Goal: Transaction & Acquisition: Purchase product/service

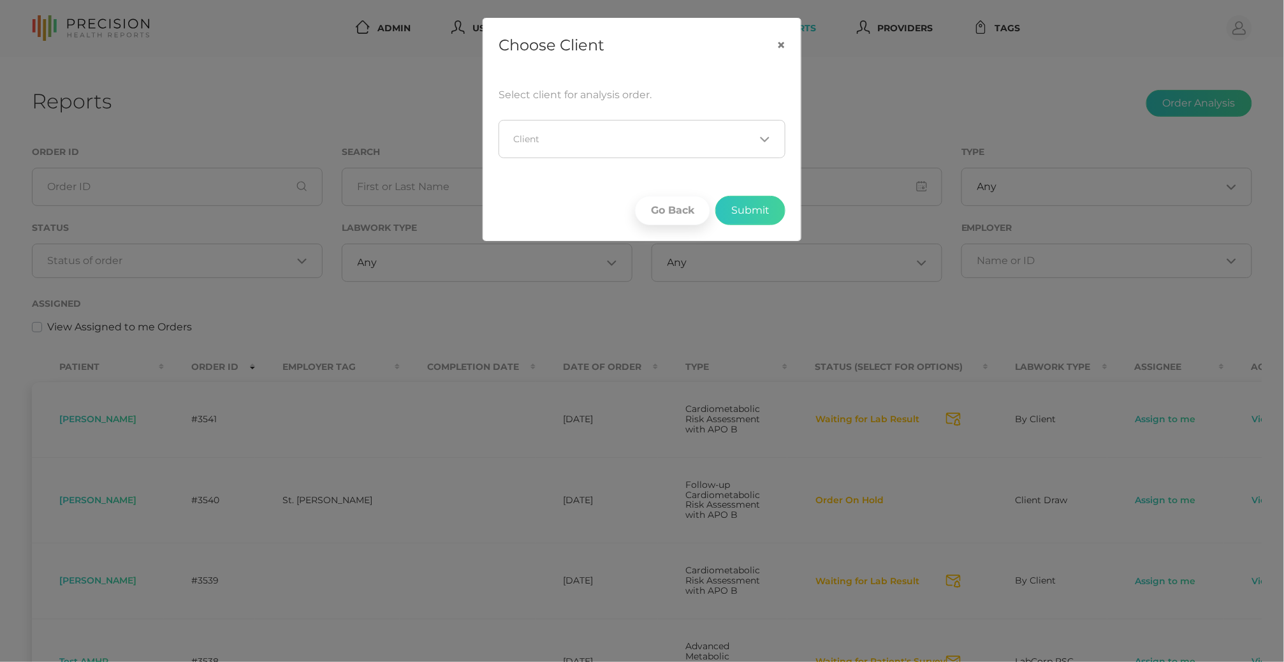
click at [746, 139] on input "Search for option" at bounding box center [634, 139] width 240 height 13
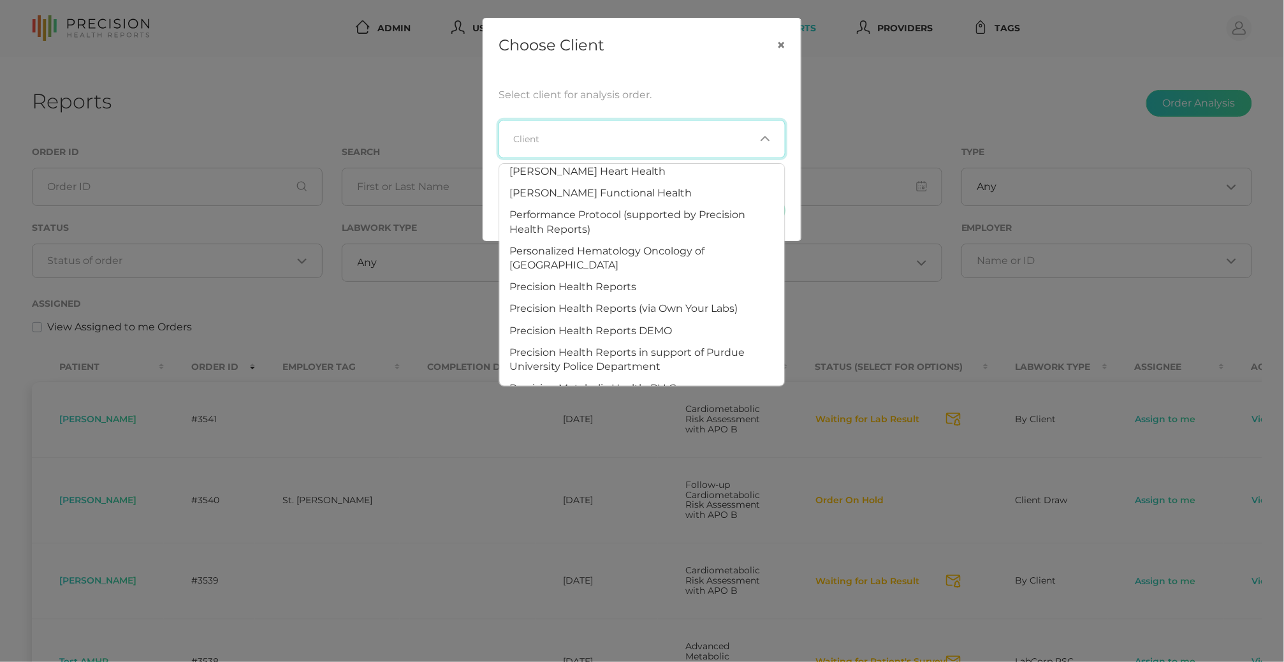
scroll to position [750, 0]
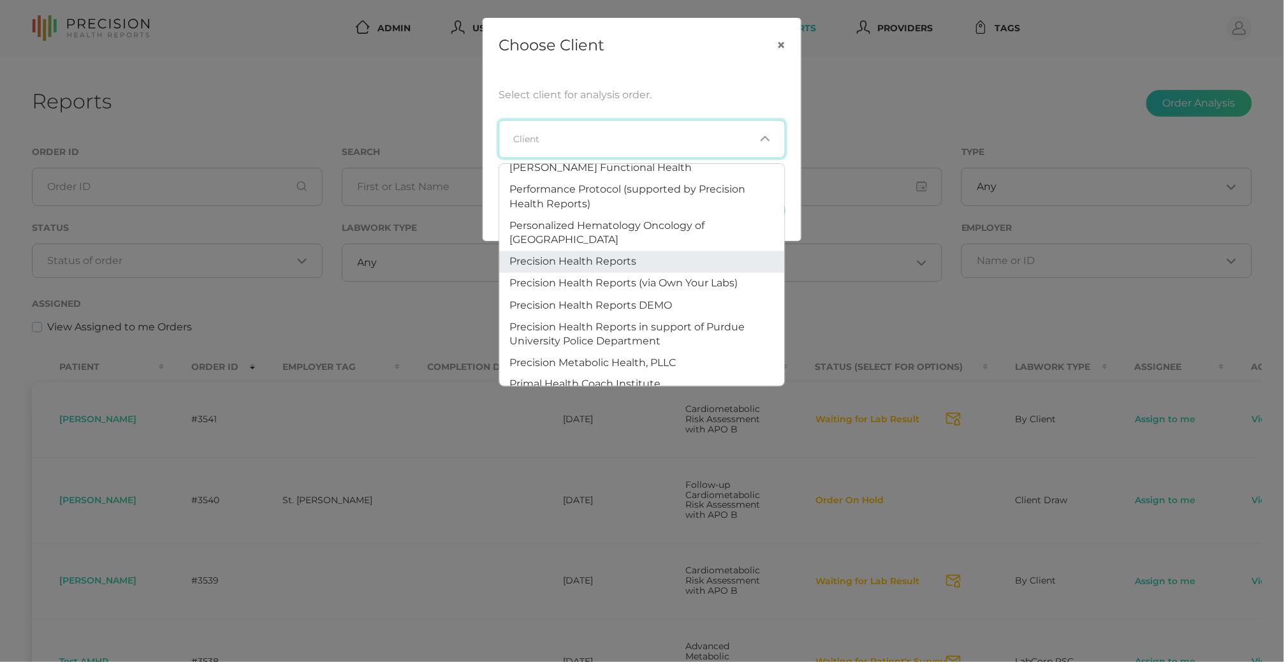
click at [649, 251] on li "Precision Health Reports" at bounding box center [642, 262] width 285 height 22
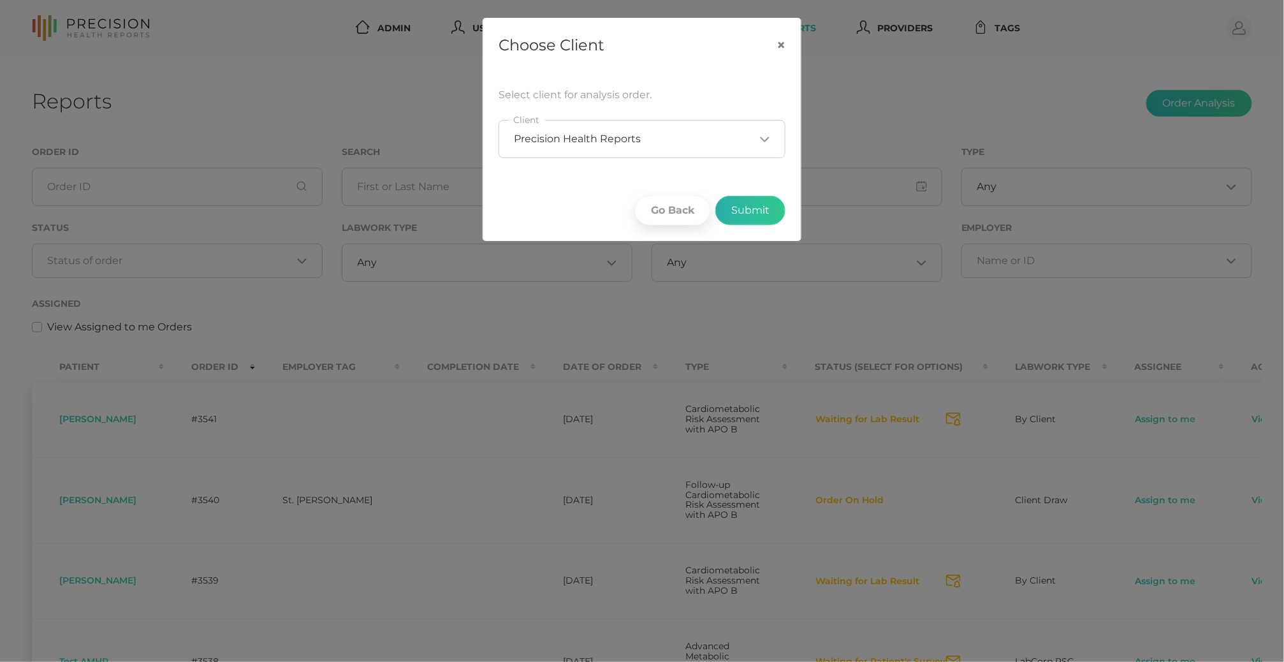
click at [748, 217] on button "Submit" at bounding box center [750, 210] width 70 height 29
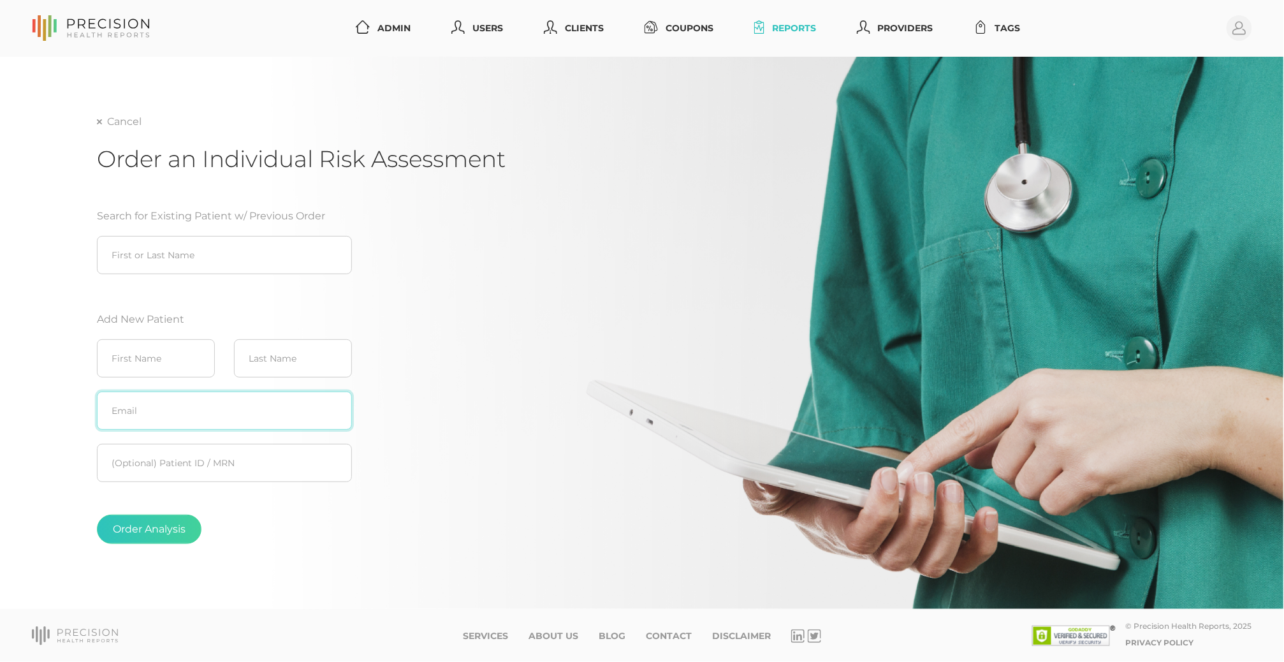
paste input "[EMAIL_ADDRESS][DOMAIN_NAME]"
type input "[EMAIL_ADDRESS][DOMAIN_NAME]"
paste input "[PERSON_NAME]"
type input "[PERSON_NAME]"
paste input "[PERSON_NAME]"
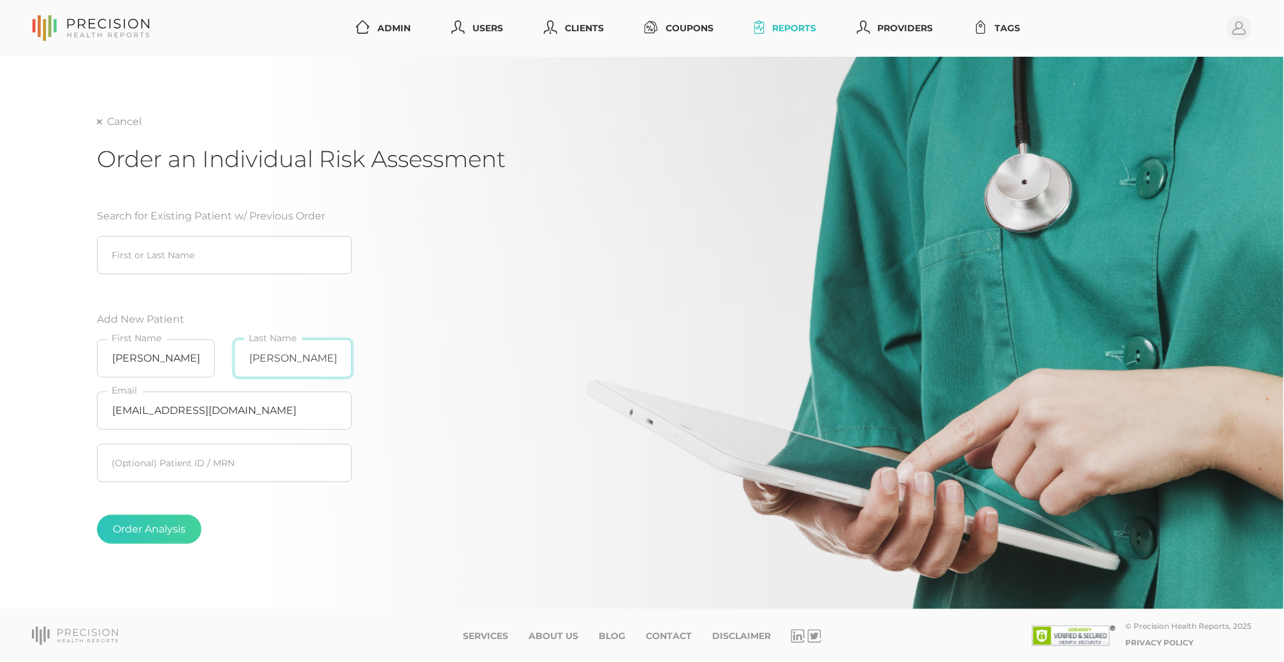
type input "[PERSON_NAME]"
click at [143, 546] on fieldset "Order Analysis" at bounding box center [224, 529] width 255 height 80
click at [146, 529] on button "Order Analysis" at bounding box center [149, 528] width 105 height 29
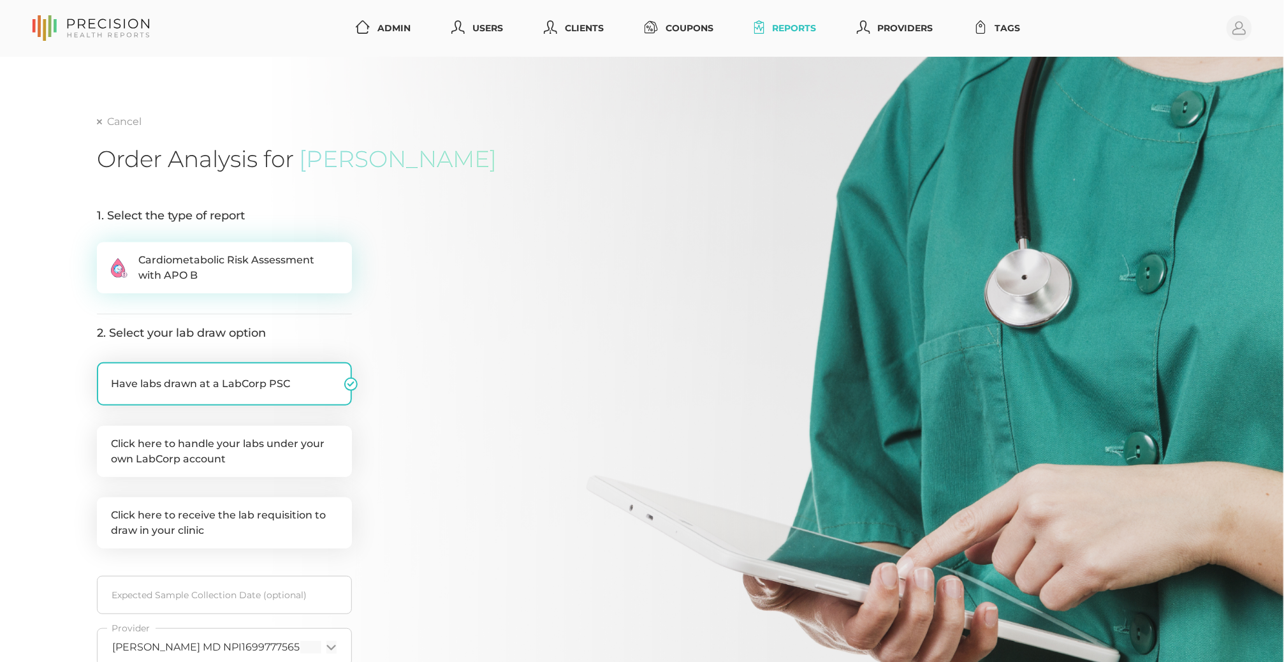
click at [261, 278] on span "Cardiometabolic Risk Assessment with APO B" at bounding box center [238, 267] width 200 height 31
click at [107, 255] on input ".cls-2{fill:#fa759e}.cls-4{fill:#ffd7e5}.cls-8{fill:#3a2c60} Cardiometabolic Ri…" at bounding box center [102, 248] width 10 height 13
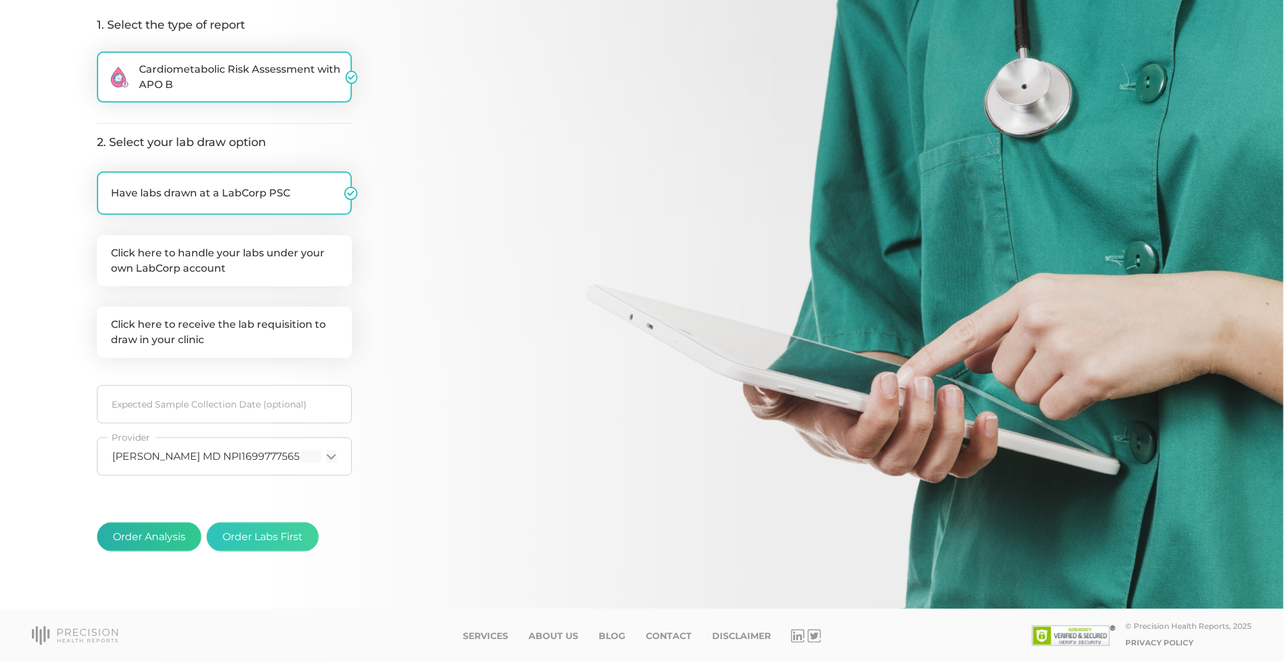
scroll to position [190, 0]
click at [173, 539] on button "Order Analysis" at bounding box center [149, 537] width 105 height 29
radio input "false"
